Goal: Communication & Community: Ask a question

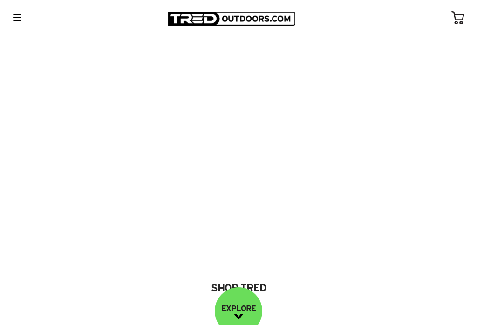
click at [15, 17] on img at bounding box center [17, 17] width 8 height 7
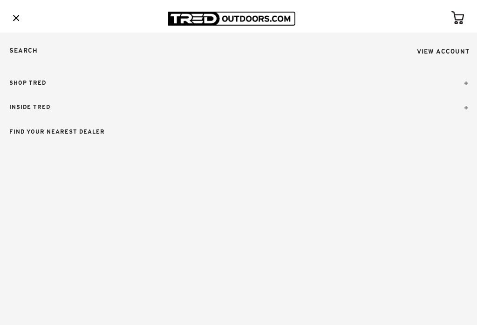
click at [465, 107] on img at bounding box center [465, 107] width 3 height 3
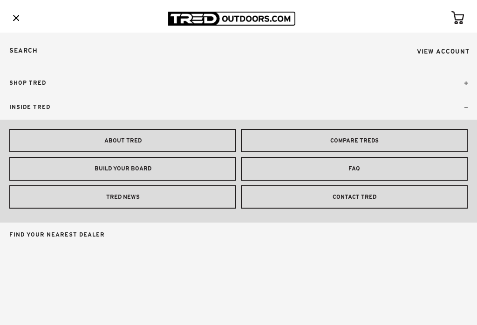
click at [391, 195] on link "CONTACT TRED" at bounding box center [354, 197] width 227 height 24
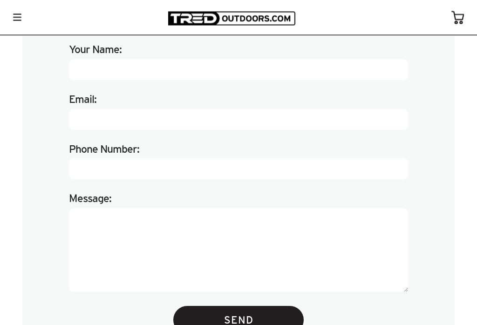
scroll to position [358, 0]
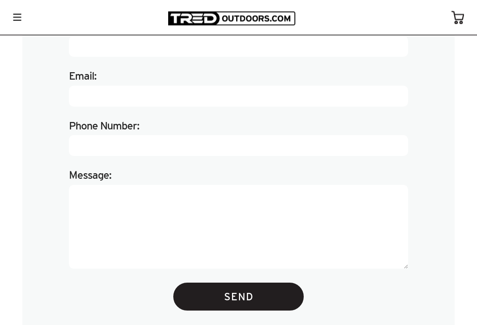
click at [127, 209] on textarea "Message:" at bounding box center [238, 227] width 339 height 84
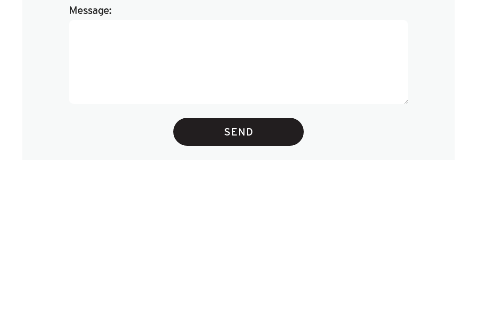
click at [133, 185] on textarea "Message:" at bounding box center [238, 227] width 339 height 84
paste textarea "Lo ips dolo s amet con A elit seddo eiusmod temp inc UT Laboreet Dolorem Aliq. …"
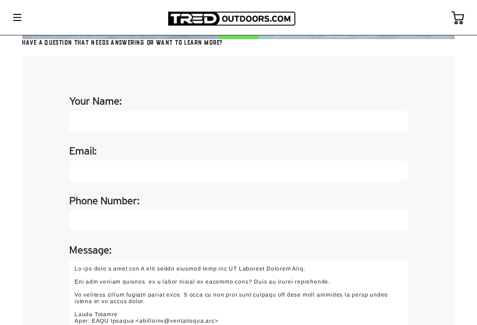
scroll to position [283, 0]
type textarea "It has been a week and I have heard nothing from the US Customer Service Team. …"
click at [318, 132] on input "Your Name:" at bounding box center [238, 121] width 339 height 21
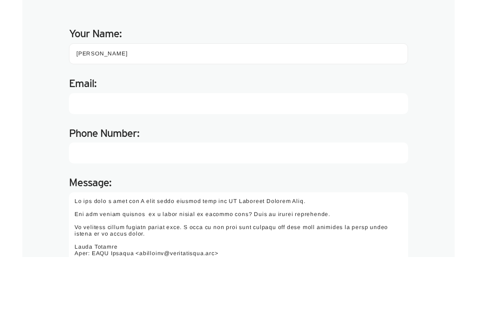
type input "Kevin Zagorda"
click at [237, 161] on input "Email:" at bounding box center [238, 171] width 339 height 21
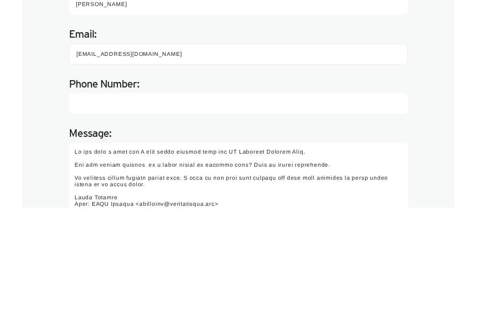
type input "kzbruins@hotmail.com"
click at [271, 210] on input "Phone Number:" at bounding box center [238, 220] width 339 height 21
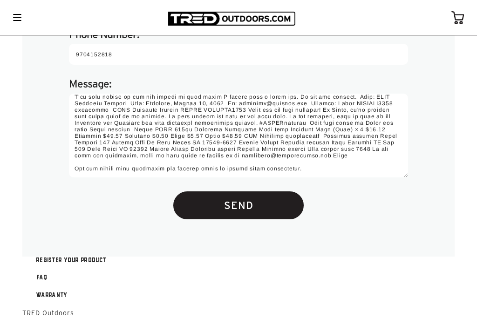
scroll to position [241, 0]
type input "9704152818"
click at [254, 219] on input "Send" at bounding box center [238, 205] width 130 height 28
